Goal: Register for event/course

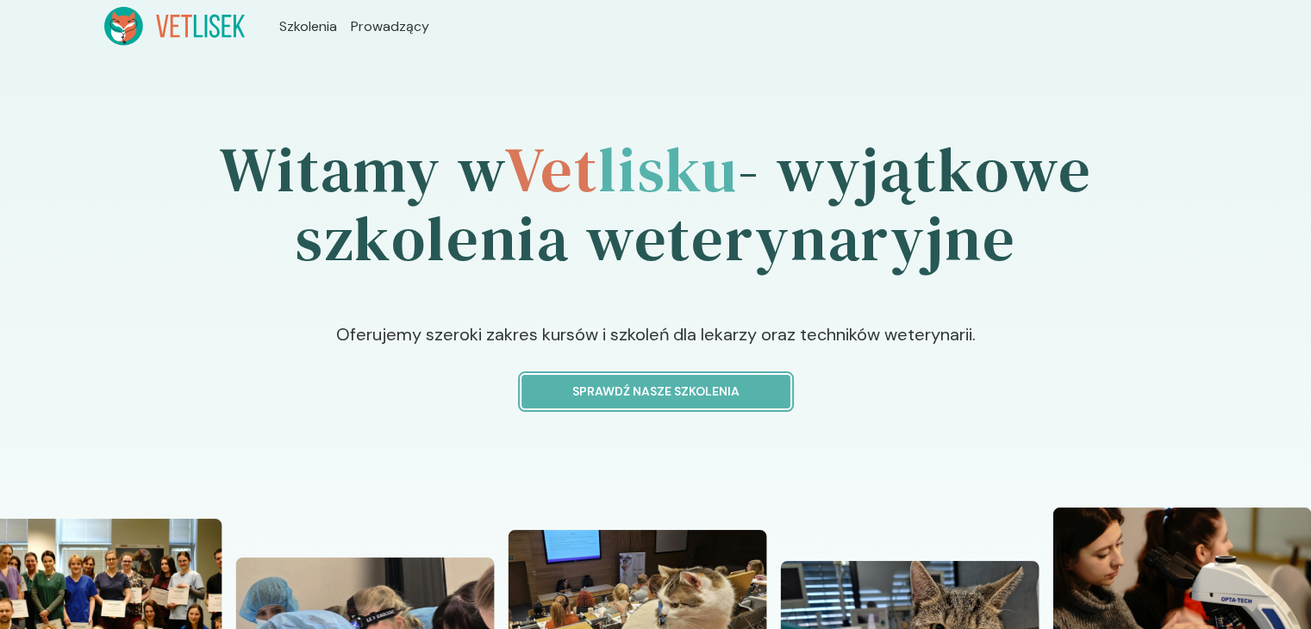
click at [624, 396] on p "Sprawdź nasze szkolenia" at bounding box center [656, 392] width 240 height 18
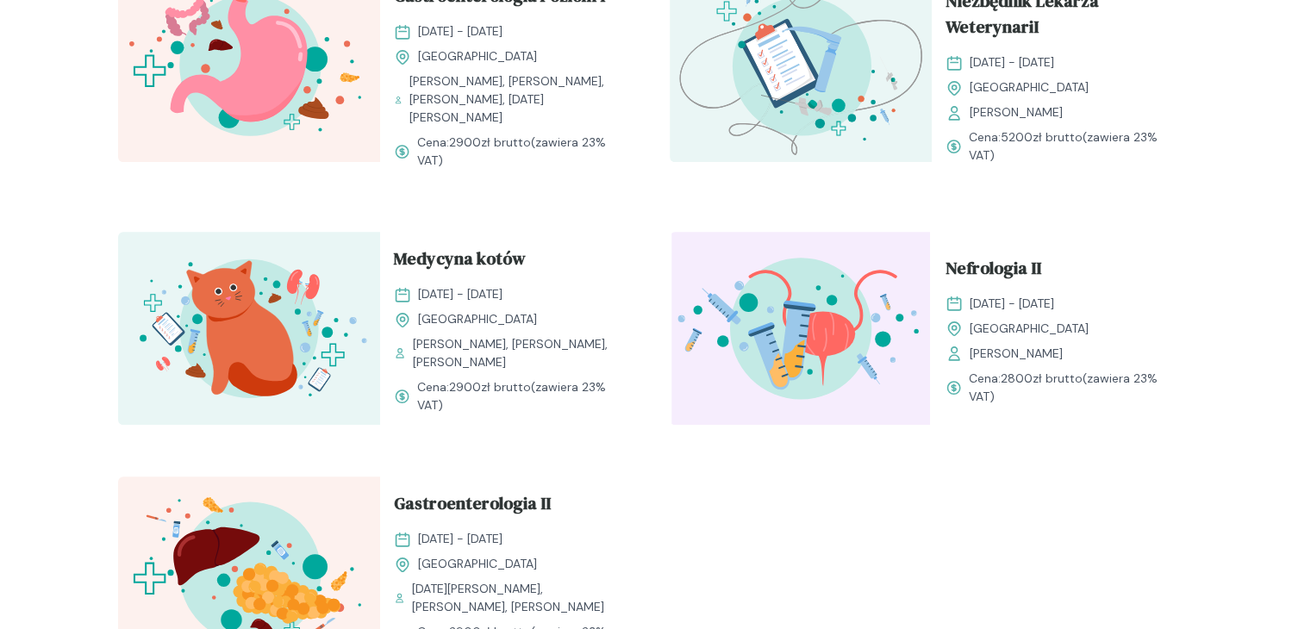
scroll to position [1896, 0]
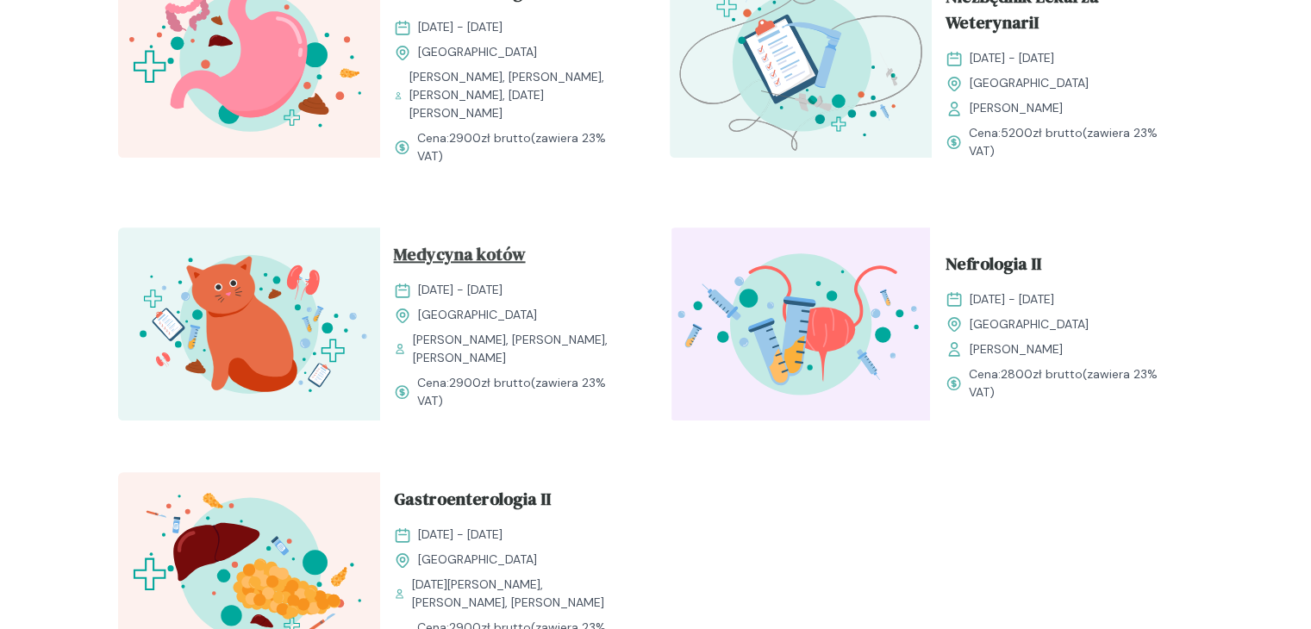
click at [408, 274] on span "Medycyna kotów" at bounding box center [460, 257] width 132 height 33
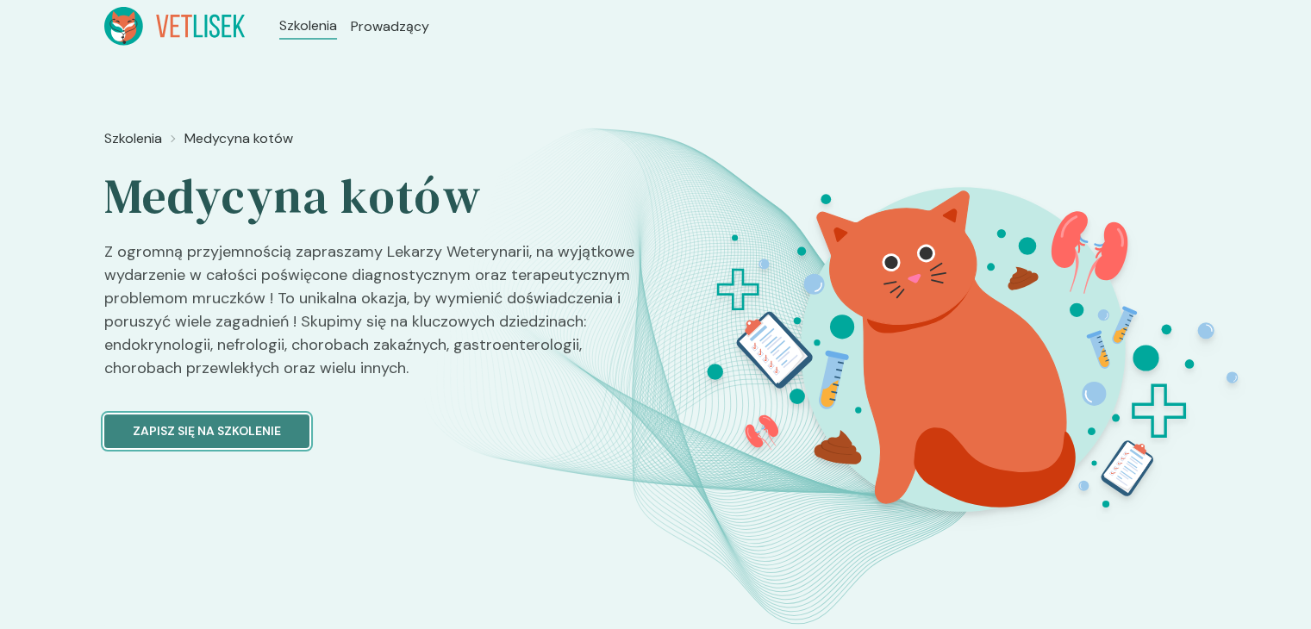
click at [209, 422] on p "Zapisz się na szkolenie" at bounding box center [207, 431] width 148 height 18
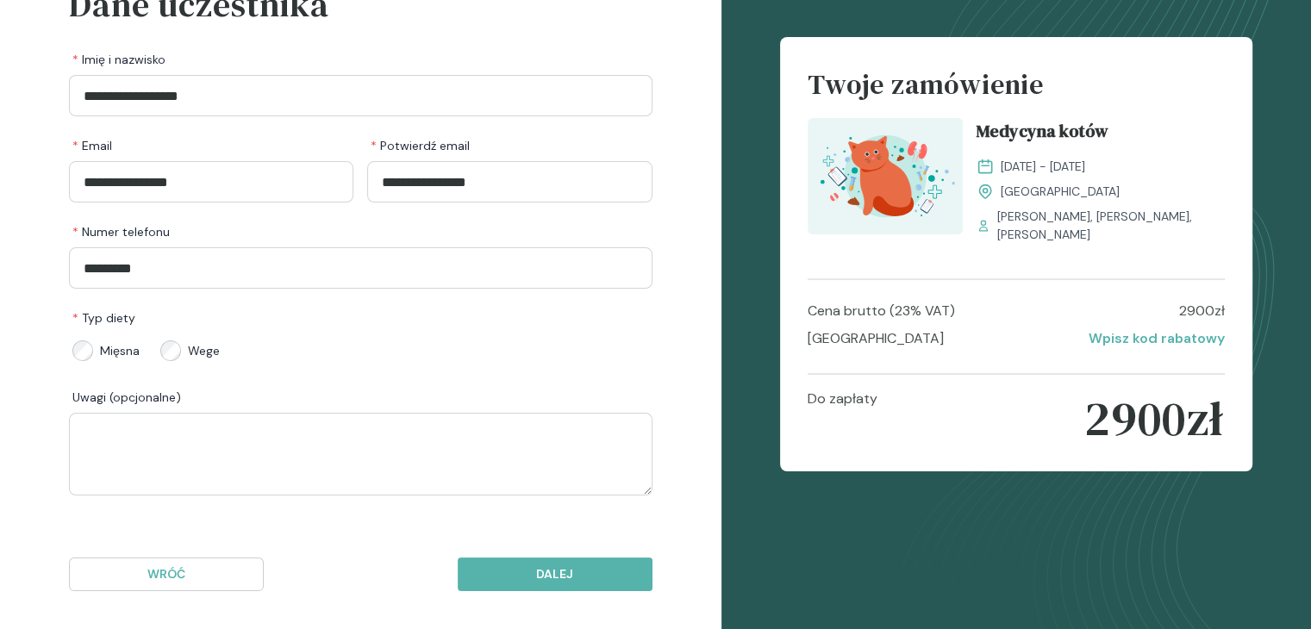
scroll to position [141, 0]
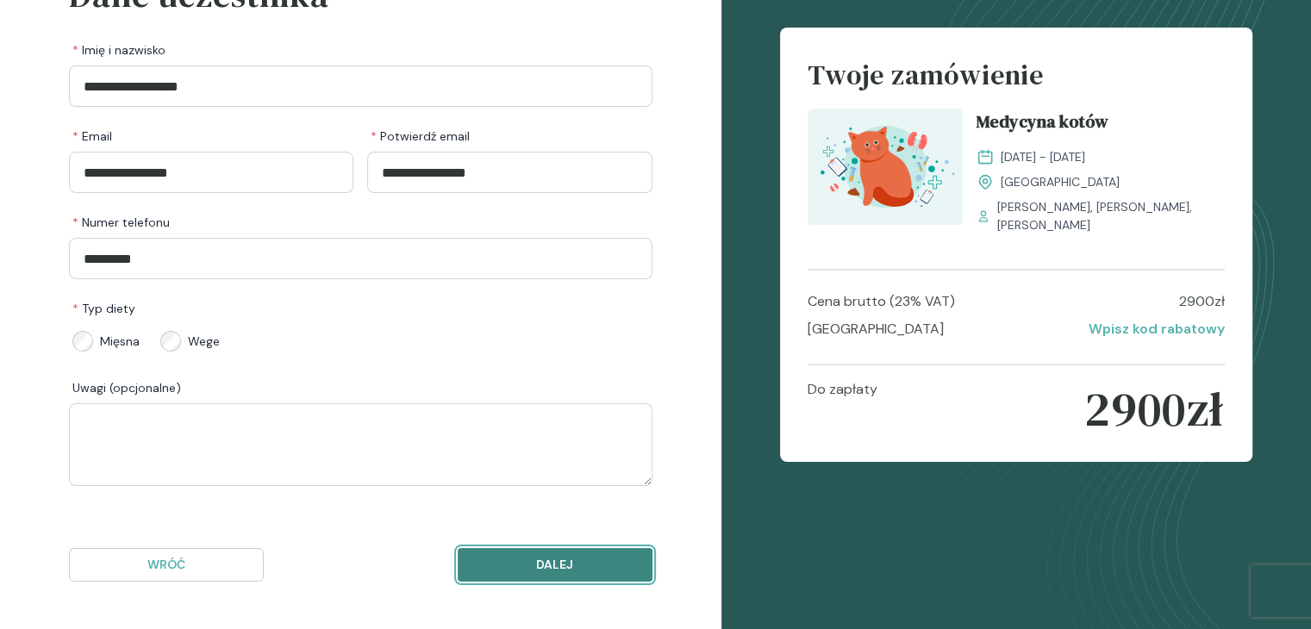
click at [517, 571] on p "Dalej" at bounding box center [554, 565] width 165 height 18
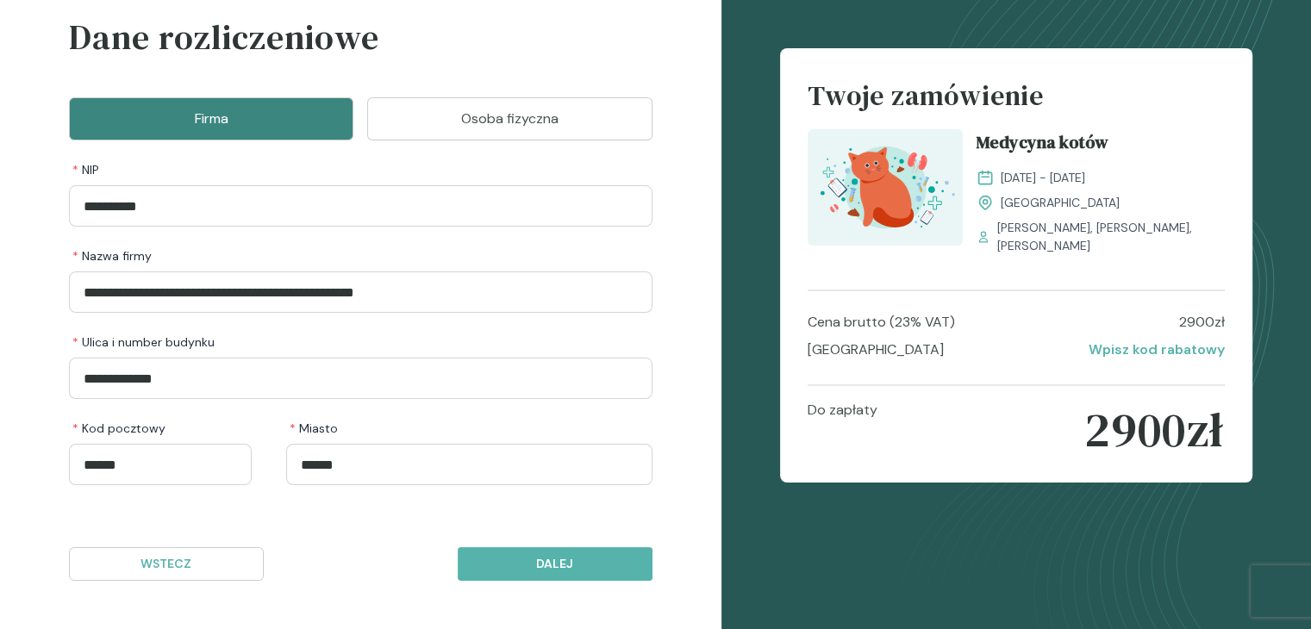
scroll to position [98, 0]
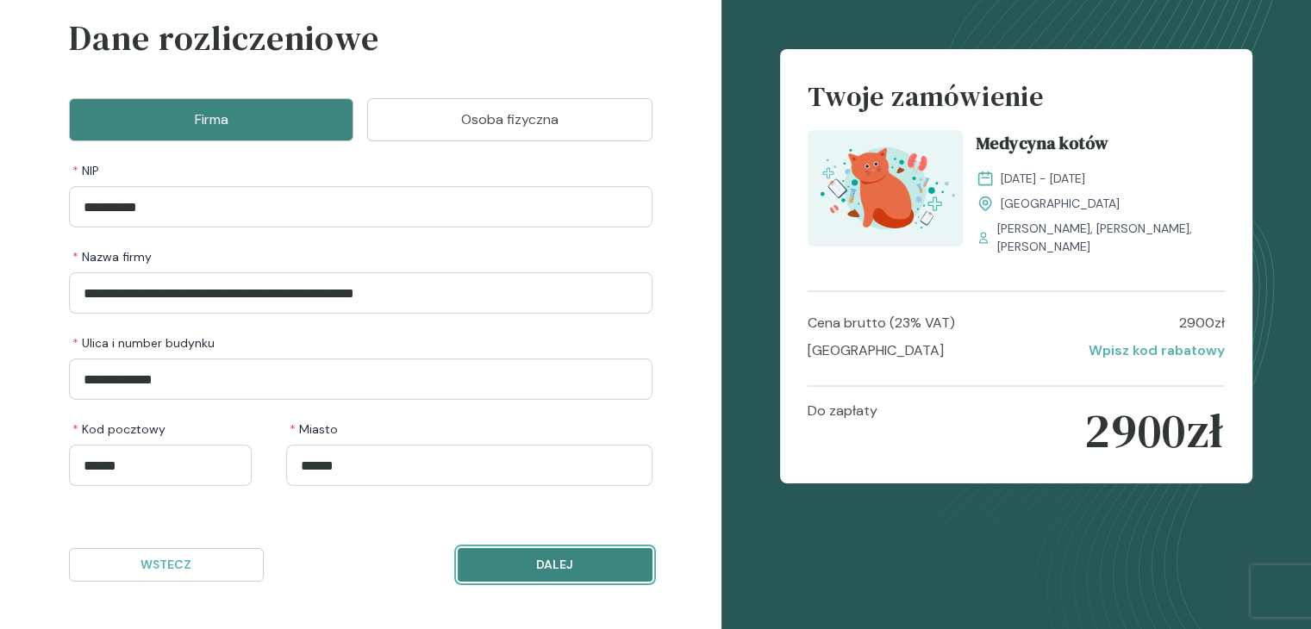
click at [587, 559] on p "Dalej" at bounding box center [554, 565] width 165 height 18
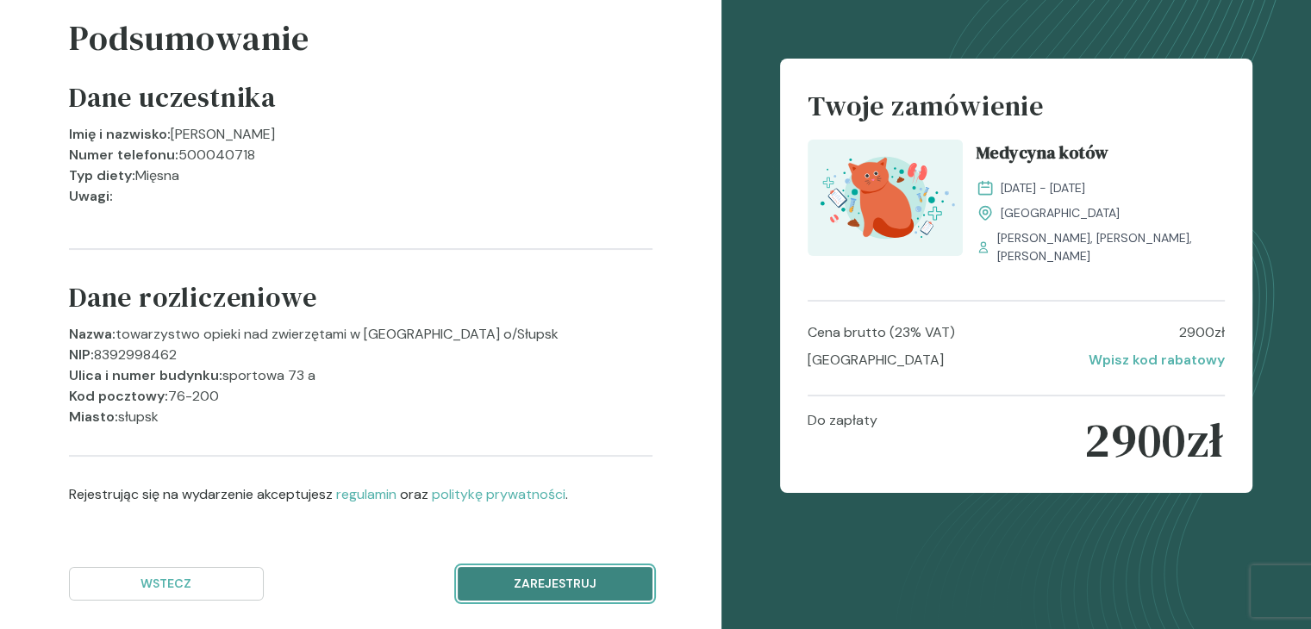
click at [622, 575] on p "Zarejestruj" at bounding box center [554, 584] width 165 height 18
click at [586, 571] on button "Zarejestruj" at bounding box center [555, 584] width 195 height 34
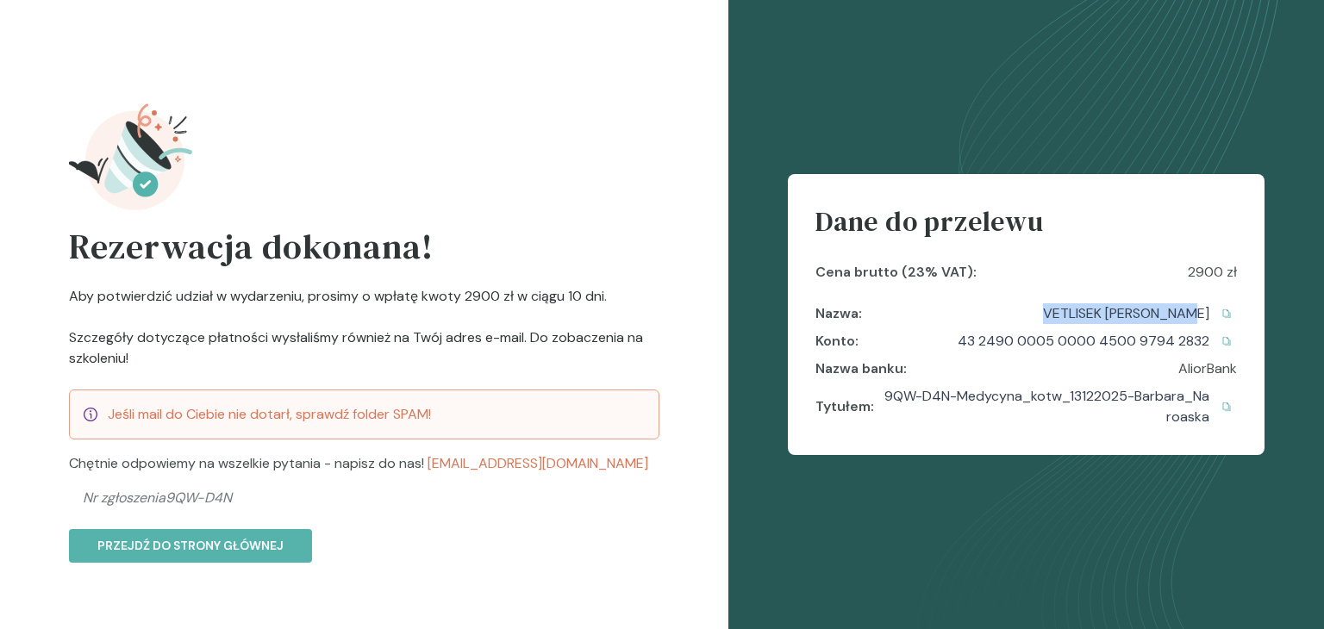
drag, startPoint x: 1210, startPoint y: 311, endPoint x: 1077, endPoint y: 312, distance: 132.7
click at [1077, 312] on div "VETLISEK Lidia Nosal Skopiowane!" at bounding box center [1140, 313] width 194 height 21
copy p "VETLISEK Lidia Nosal"
drag, startPoint x: 994, startPoint y: 352, endPoint x: 1230, endPoint y: 352, distance: 236.1
click at [1230, 352] on div "Dane do przelewu Cena brutto (23% VAT) : 2900 zł Nazwa : VETLISEK Lidia Nosal S…" at bounding box center [1026, 314] width 477 height 281
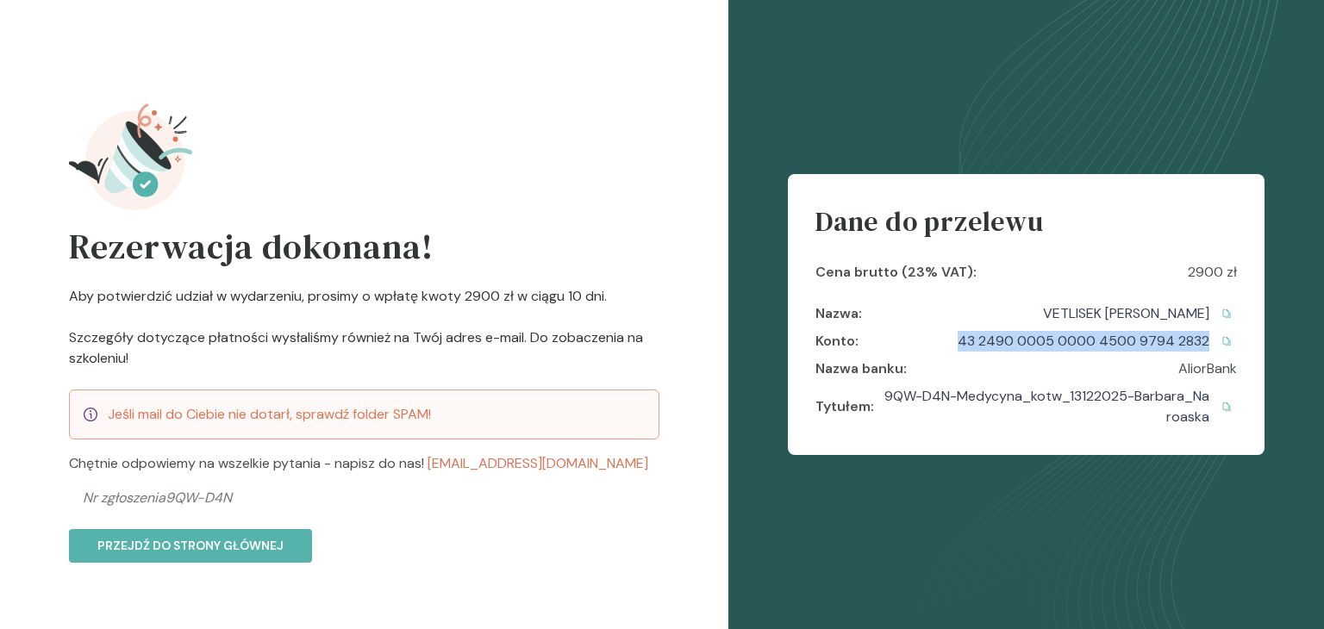
copy p "43 2490 0005 0000 4500 9794 2832"
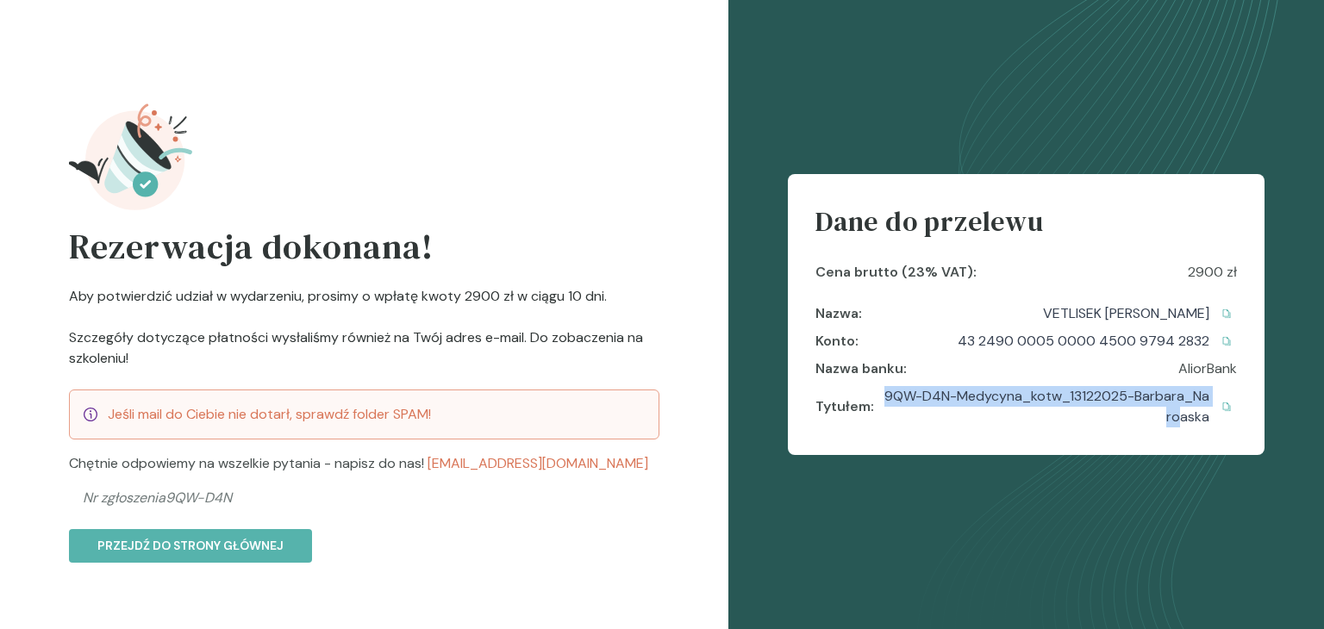
drag, startPoint x: 889, startPoint y: 397, endPoint x: 1176, endPoint y: 419, distance: 287.7
click at [1176, 419] on p "9QW-D4N-Medycyna_kotw_13122025-Barbara_Naroaska" at bounding box center [1045, 406] width 328 height 41
click at [1230, 408] on div "Copy to clipboard" at bounding box center [1226, 407] width 14 height 14
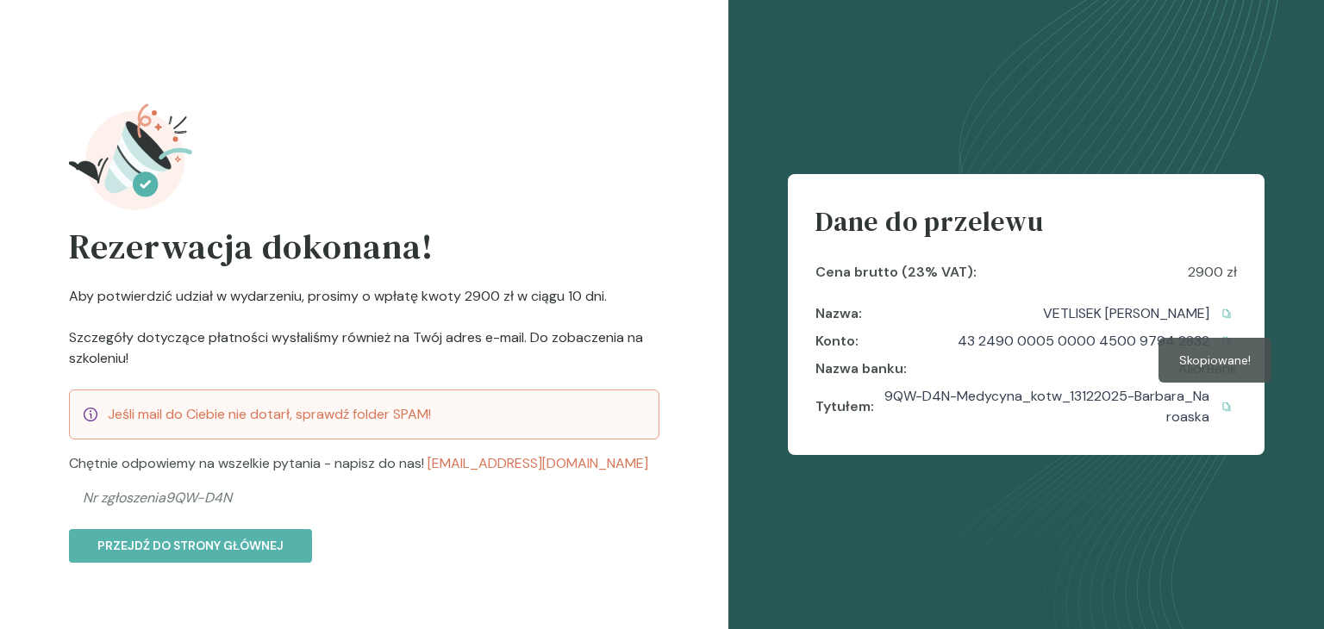
click at [1210, 366] on p "Skopiowane!" at bounding box center [1215, 360] width 72 height 17
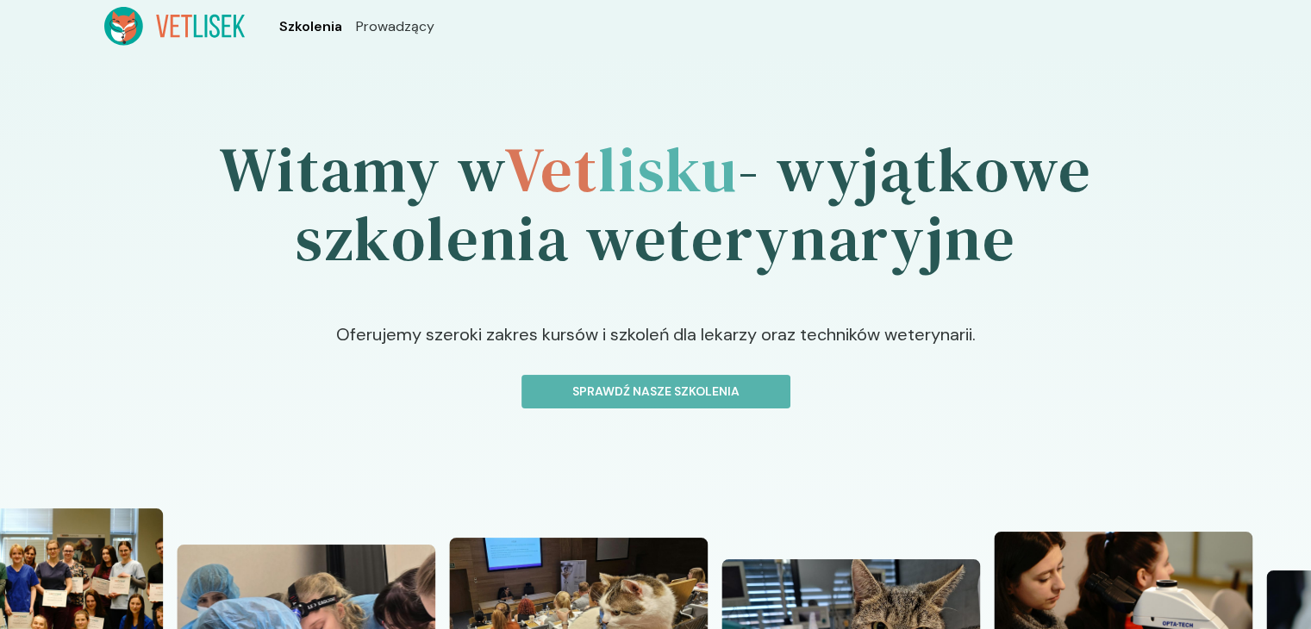
click at [321, 28] on span "Szkolenia" at bounding box center [310, 26] width 63 height 21
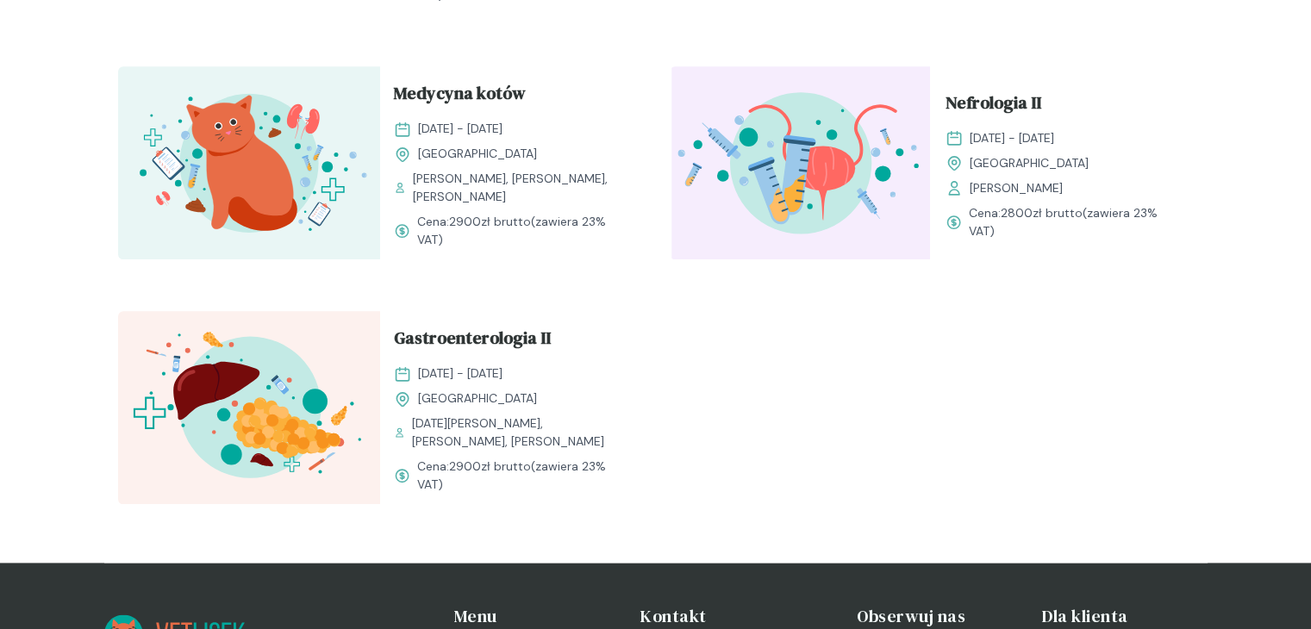
scroll to position [2068, 0]
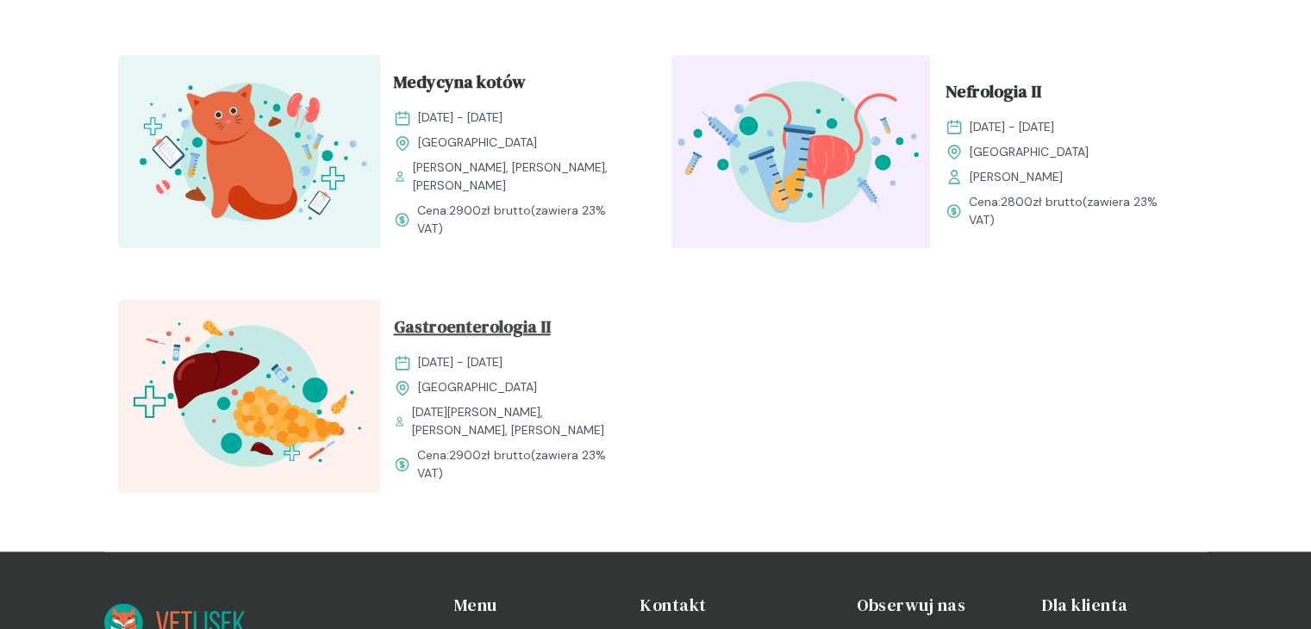
click at [405, 342] on span "Gastroenterologia II" at bounding box center [472, 330] width 157 height 33
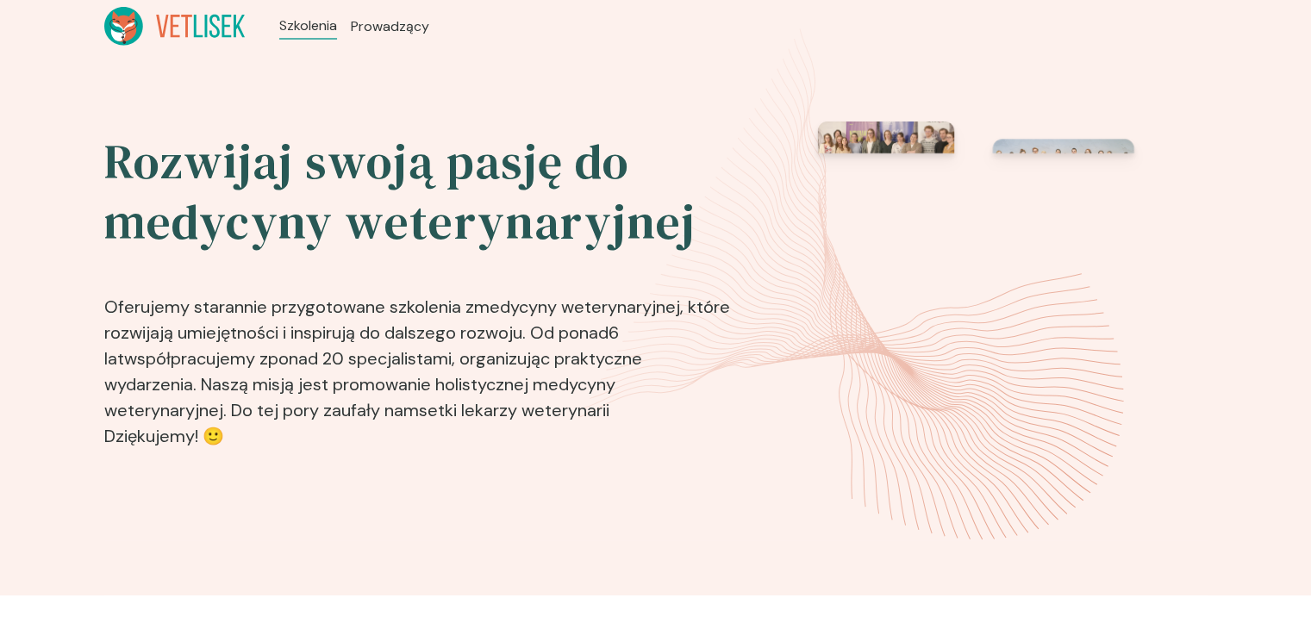
scroll to position [2068, 0]
